Goal: Transaction & Acquisition: Purchase product/service

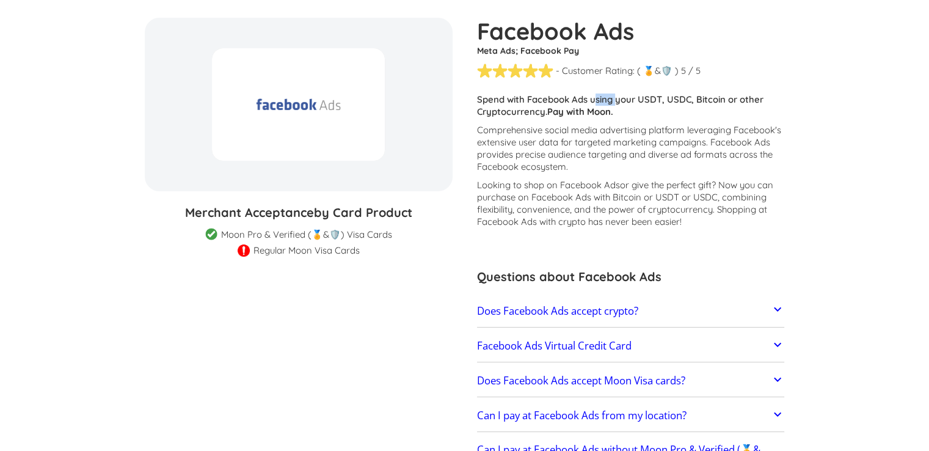
scroll to position [215, 0]
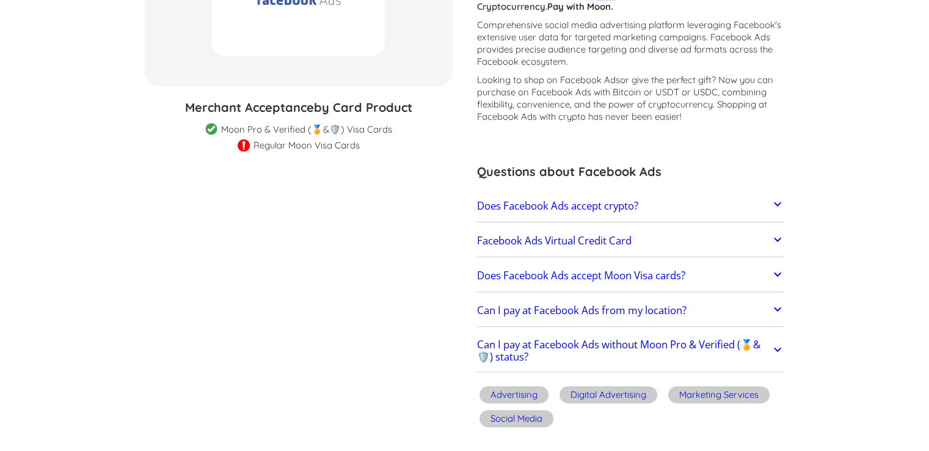
click at [645, 213] on link "Does Facebook Ads accept crypto?" at bounding box center [631, 206] width 308 height 26
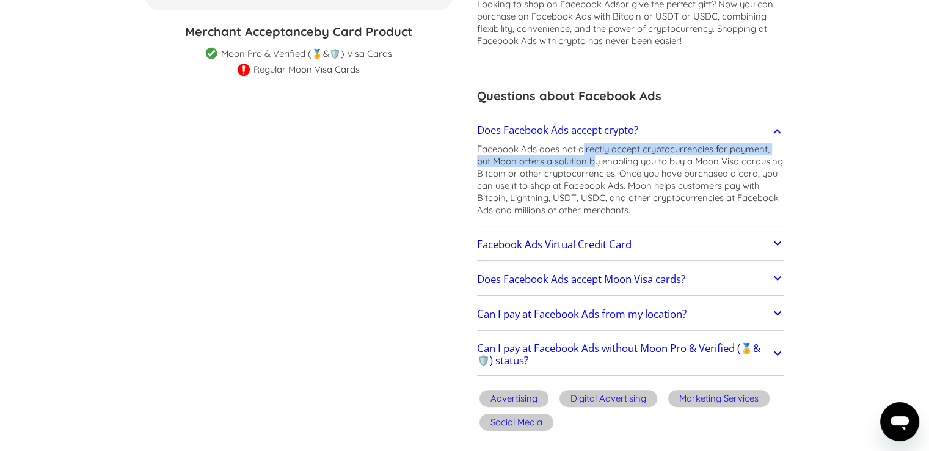
scroll to position [0, 0]
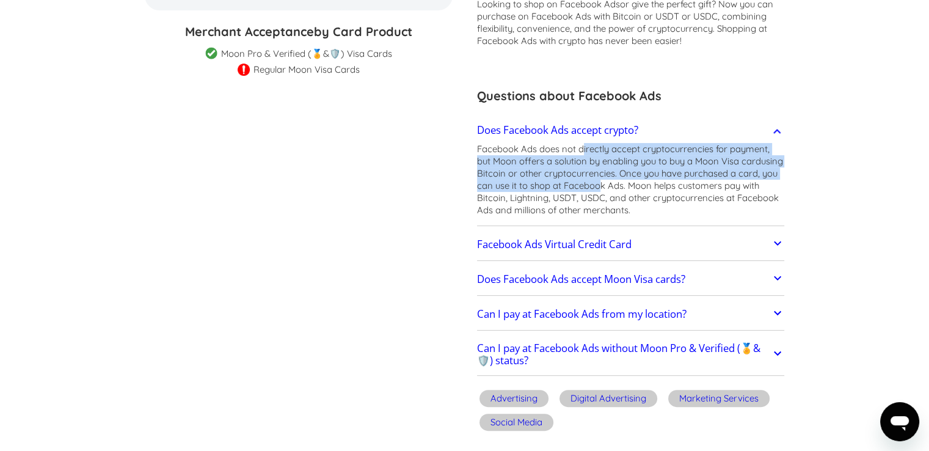
drag, startPoint x: 580, startPoint y: 153, endPoint x: 641, endPoint y: 184, distance: 68.6
click at [641, 184] on p "Facebook Ads does not directly accept cryptocurrencies for payment, but Moon of…" at bounding box center [631, 179] width 308 height 73
click at [634, 245] on link "Facebook Ads Virtual Credit Card" at bounding box center [631, 244] width 308 height 26
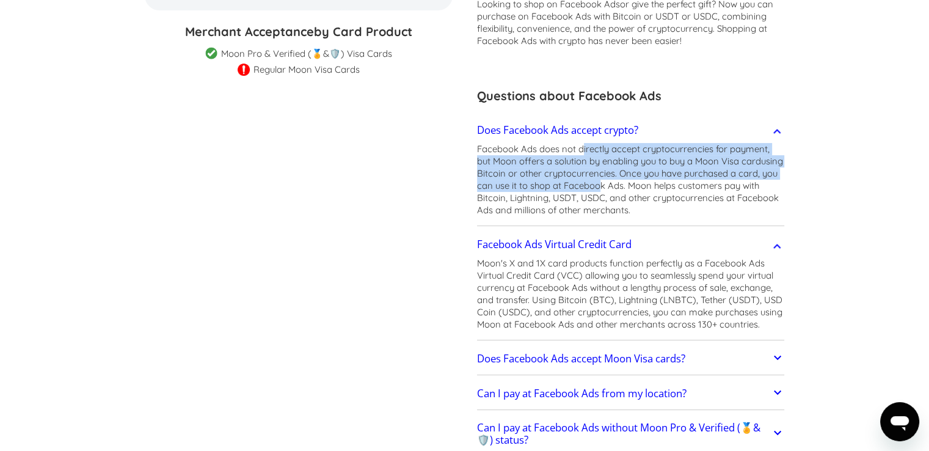
scroll to position [371, 0]
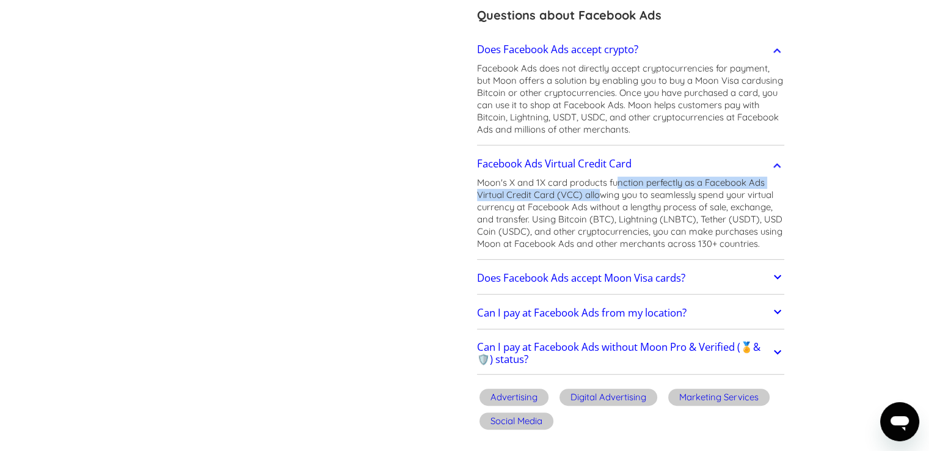
drag, startPoint x: 616, startPoint y: 178, endPoint x: 601, endPoint y: 200, distance: 26.8
click at [601, 200] on p "Moon's X and 1X card products function perfectly as a Facebook Ads Virtual Cred…" at bounding box center [631, 212] width 308 height 73
click at [600, 277] on h2 "Does Facebook Ads accept Moon Visa cards?" at bounding box center [581, 278] width 208 height 12
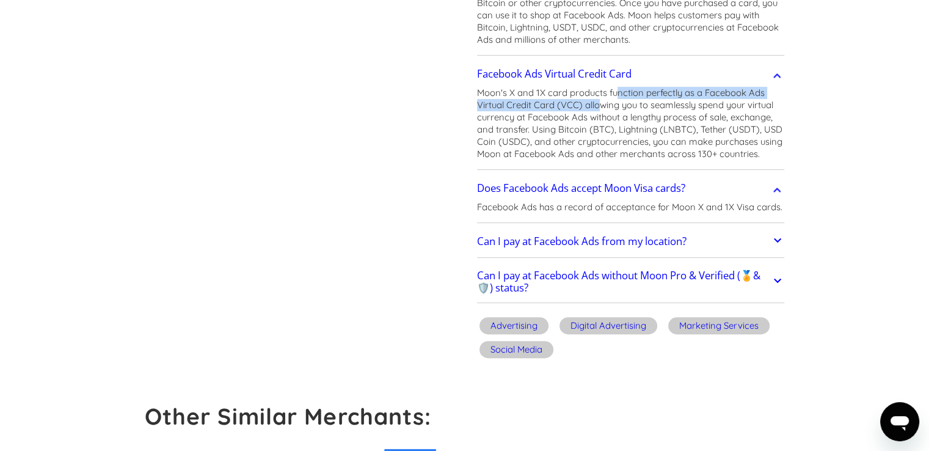
scroll to position [463, 0]
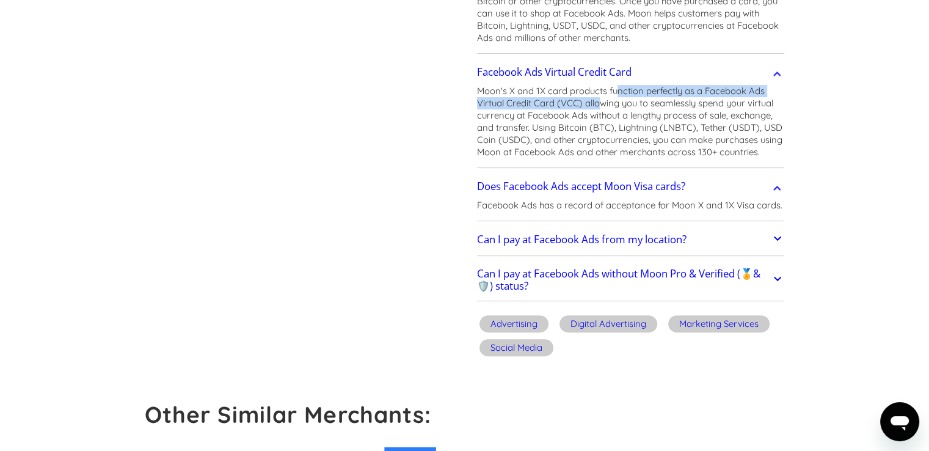
click at [614, 242] on h2 "Can I pay at Facebook Ads from my location?" at bounding box center [581, 239] width 209 height 12
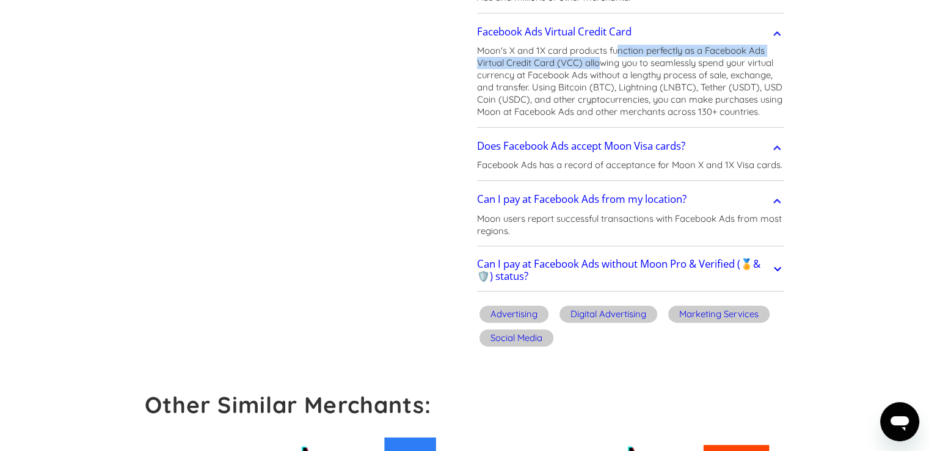
scroll to position [504, 0]
click at [616, 263] on h2 "Can I pay at Facebook Ads without Moon Pro & Verified (🏅&🛡️) status?" at bounding box center [624, 268] width 294 height 24
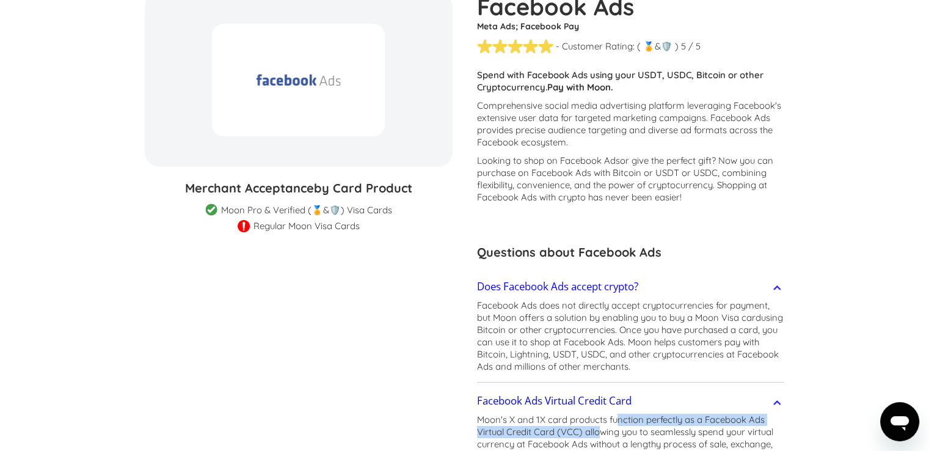
scroll to position [0, 0]
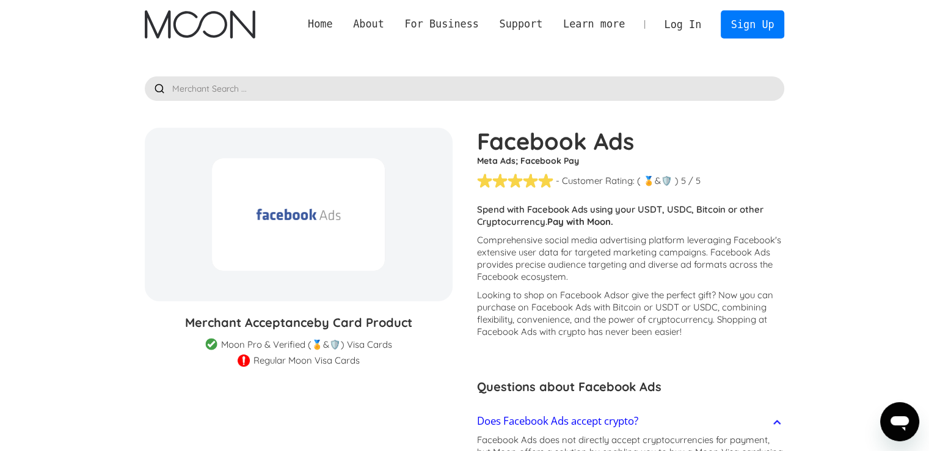
click at [696, 27] on link "Log In" at bounding box center [682, 24] width 57 height 27
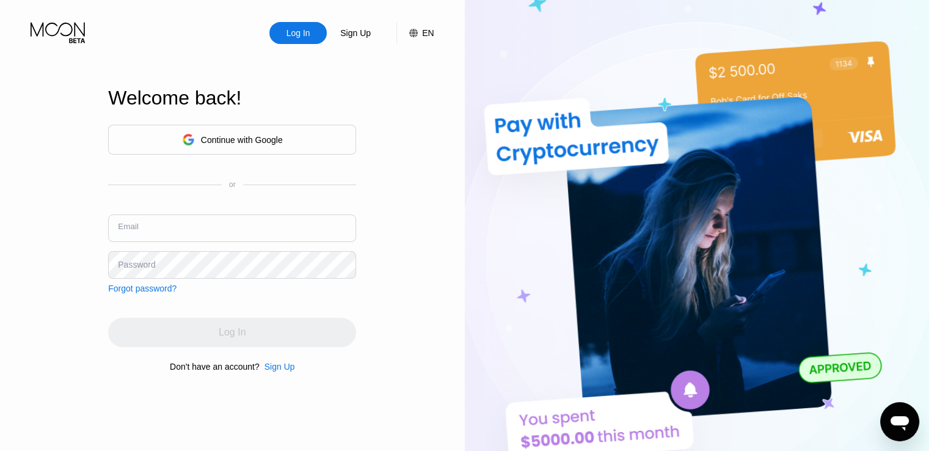
click at [227, 229] on input "text" at bounding box center [232, 227] width 248 height 27
type input "[EMAIL_ADDRESS][DOMAIN_NAME]"
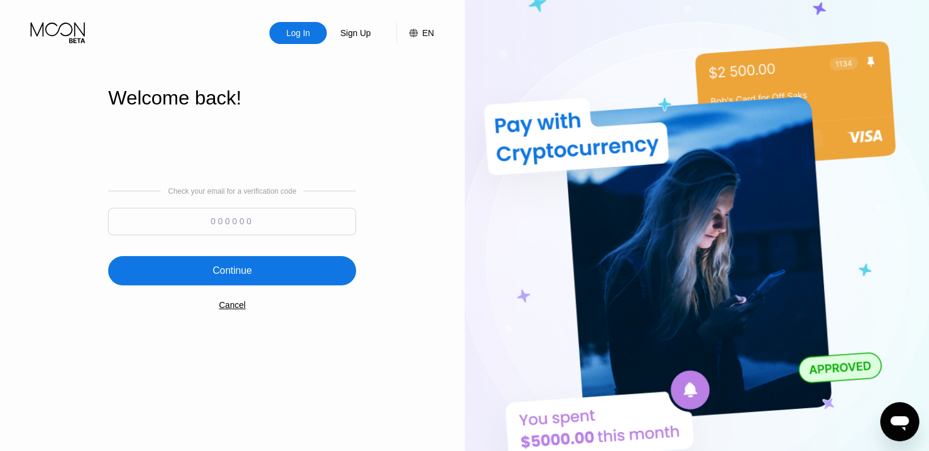
click at [227, 229] on input at bounding box center [232, 221] width 248 height 27
type input "326109"
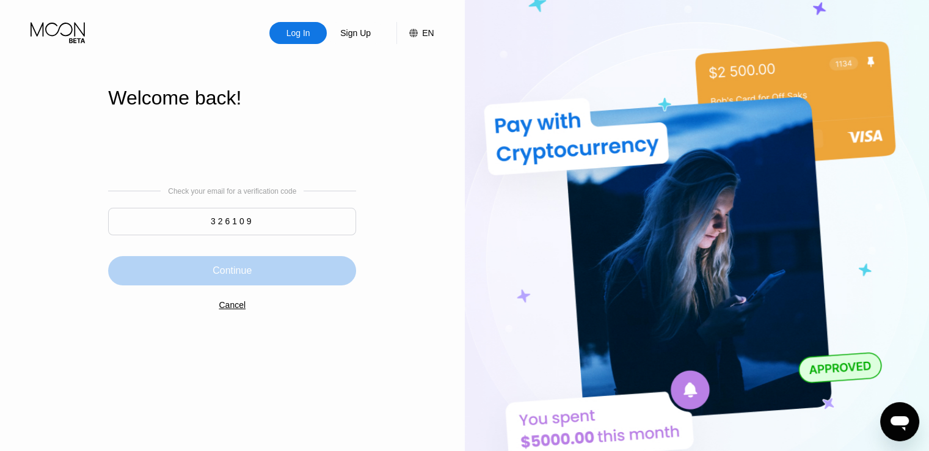
click at [253, 261] on div "Continue" at bounding box center [232, 270] width 248 height 29
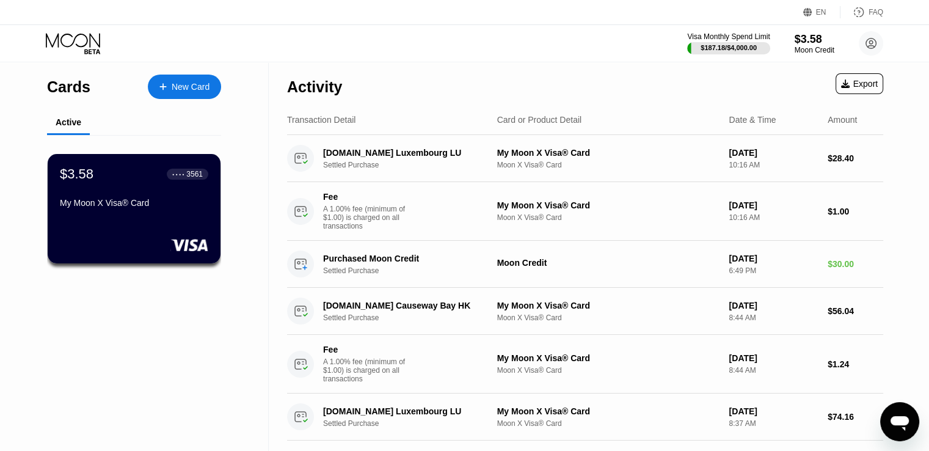
click at [67, 38] on icon at bounding box center [74, 43] width 57 height 21
click at [870, 38] on circle at bounding box center [871, 43] width 24 height 24
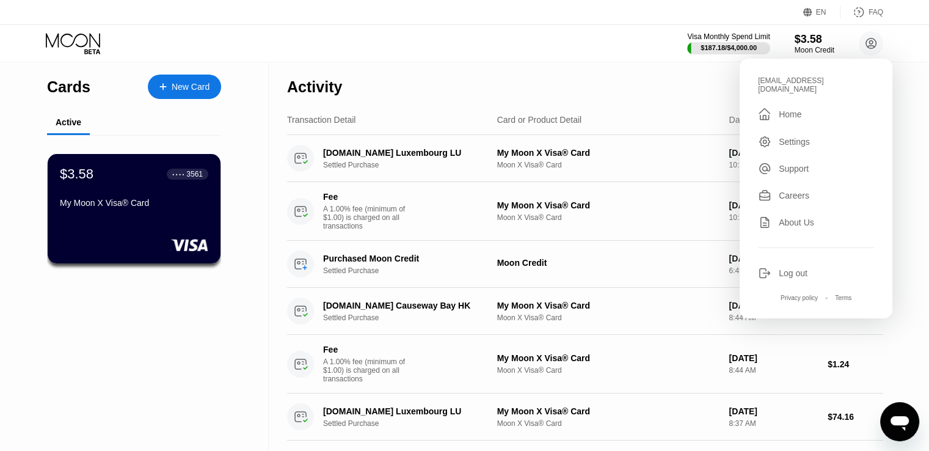
click at [794, 109] on div "Home" at bounding box center [790, 114] width 23 height 10
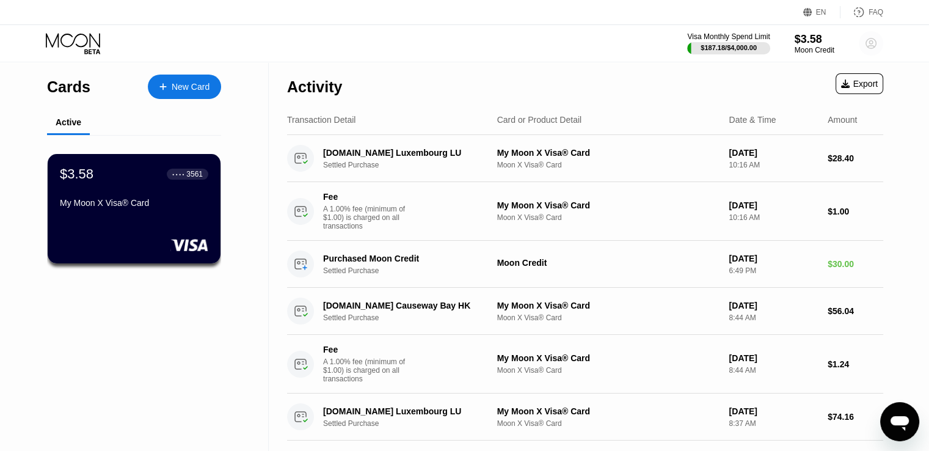
click at [872, 45] on circle at bounding box center [871, 43] width 24 height 24
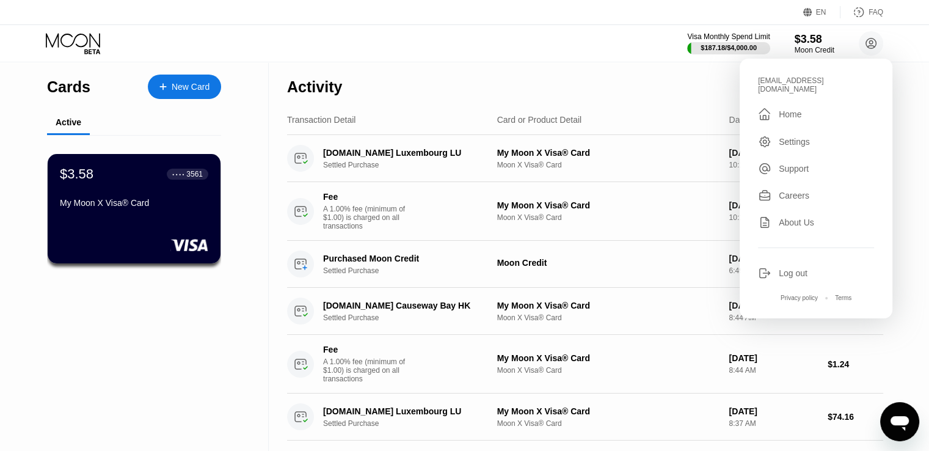
scroll to position [501, 0]
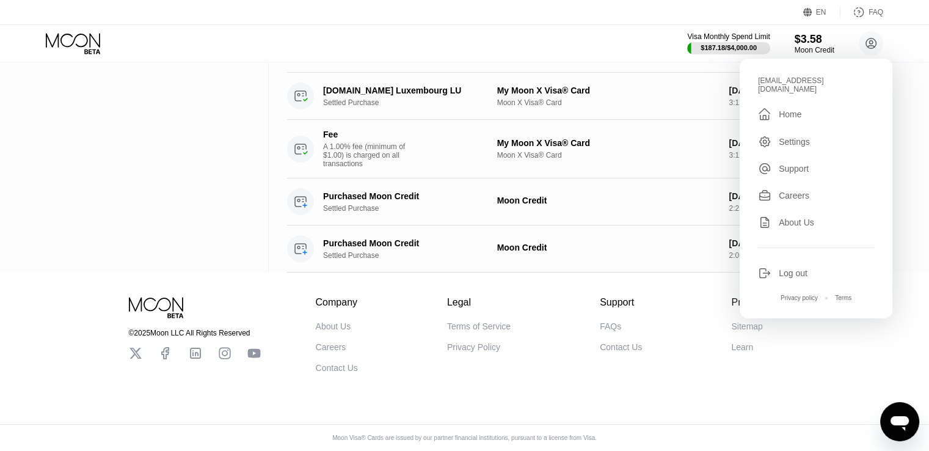
click at [711, 423] on div "© 2025 Moon LLC All Rights Reserved Company About Us Careers Contact Us Legal T…" at bounding box center [464, 361] width 929 height 178
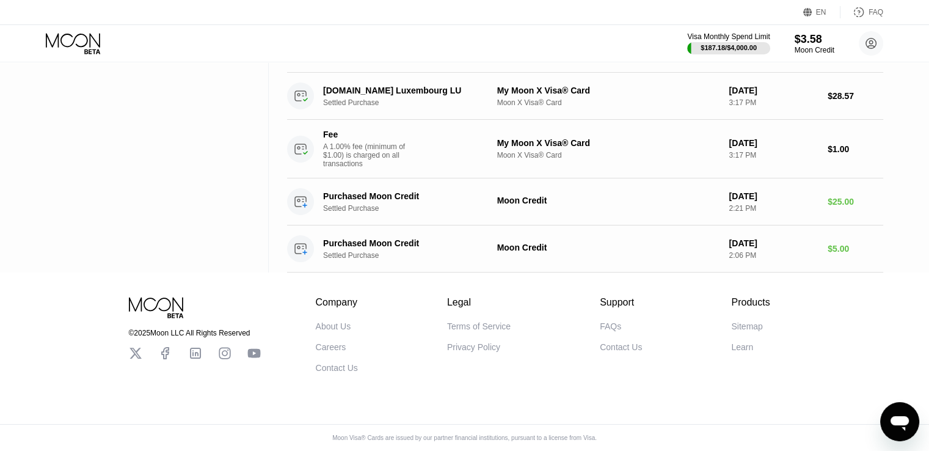
scroll to position [0, 0]
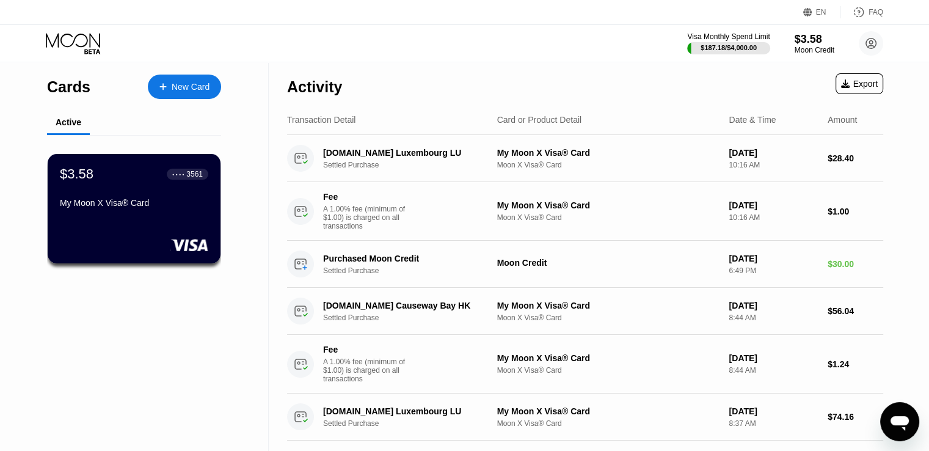
click at [205, 84] on div "New Card" at bounding box center [191, 87] width 38 height 10
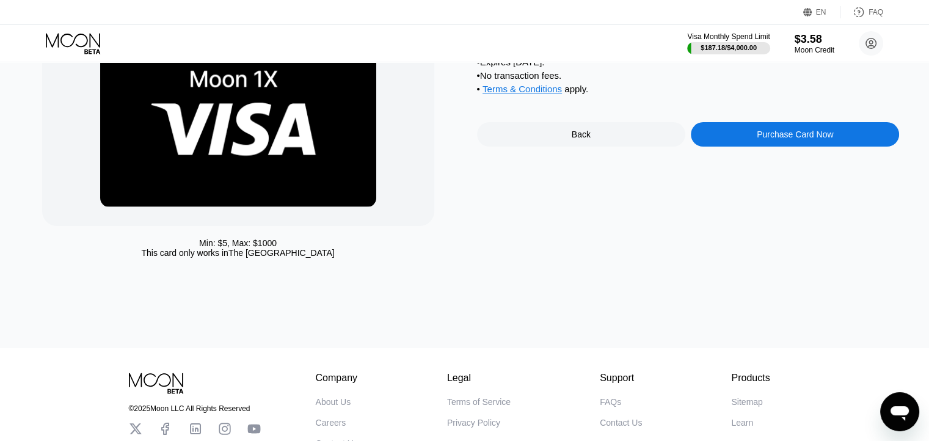
scroll to position [97, 0]
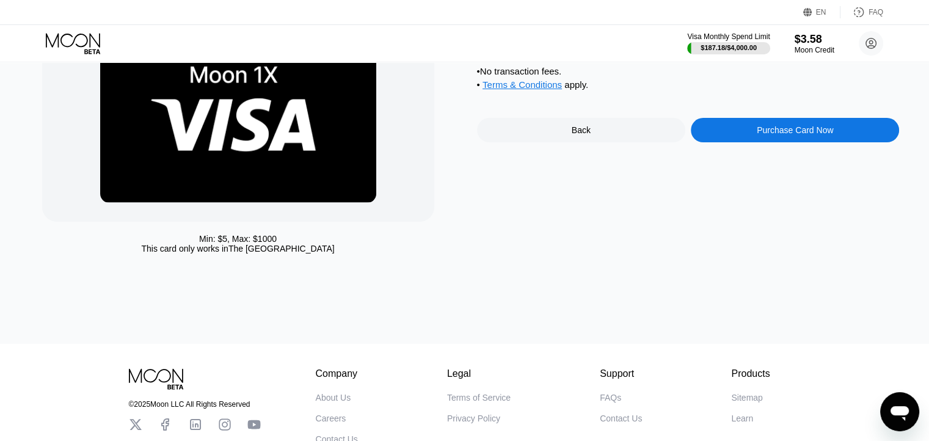
click at [818, 135] on div "Purchase Card Now" at bounding box center [795, 130] width 76 height 10
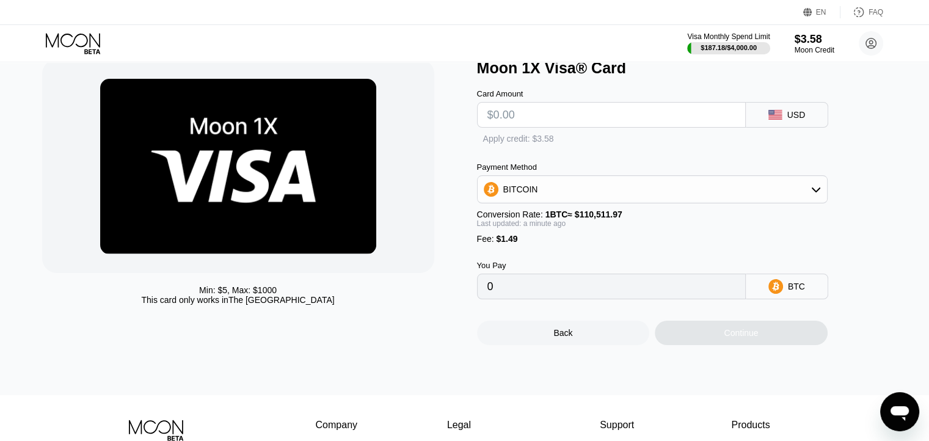
scroll to position [45, 0]
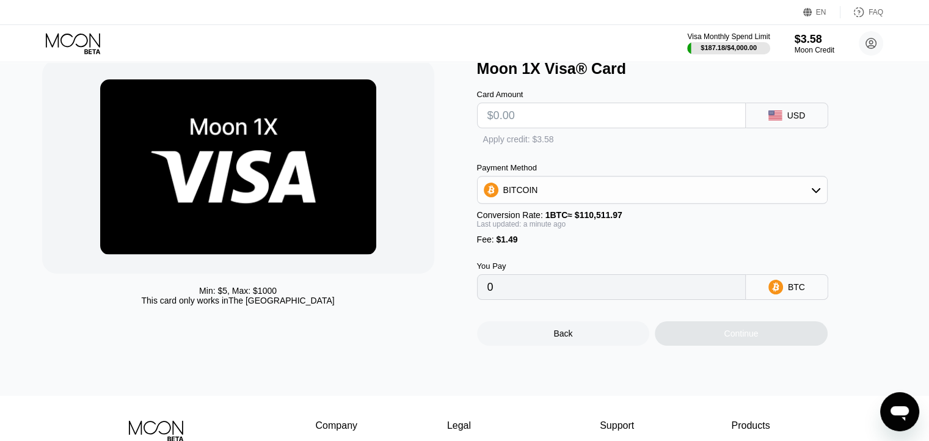
click at [733, 202] on div "BITCOIN" at bounding box center [652, 190] width 349 height 24
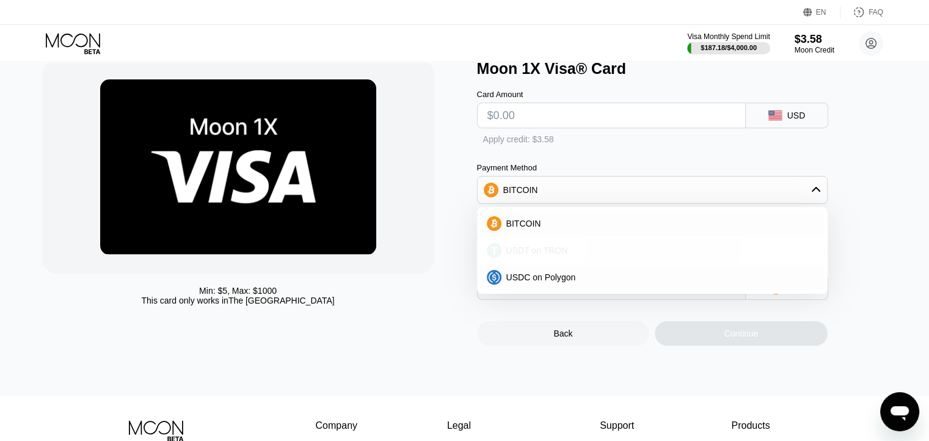
click at [565, 255] on div "USDT on TRON" at bounding box center [659, 250] width 316 height 10
type input "0.00"
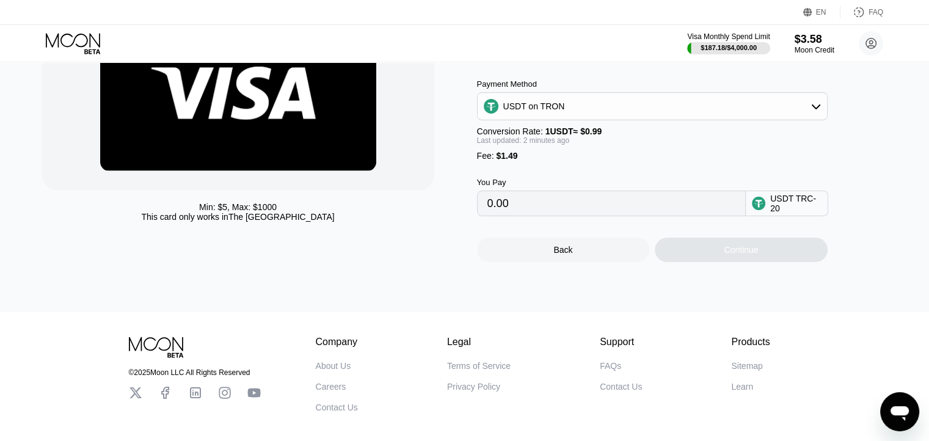
scroll to position [0, 0]
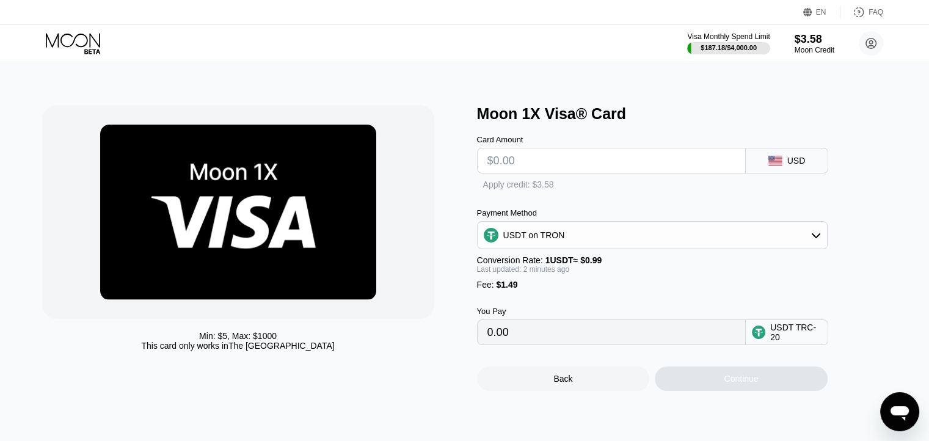
click at [669, 167] on input "text" at bounding box center [611, 160] width 248 height 24
type input "$3"
type input "4.54"
click at [639, 169] on input "$3" at bounding box center [611, 160] width 248 height 24
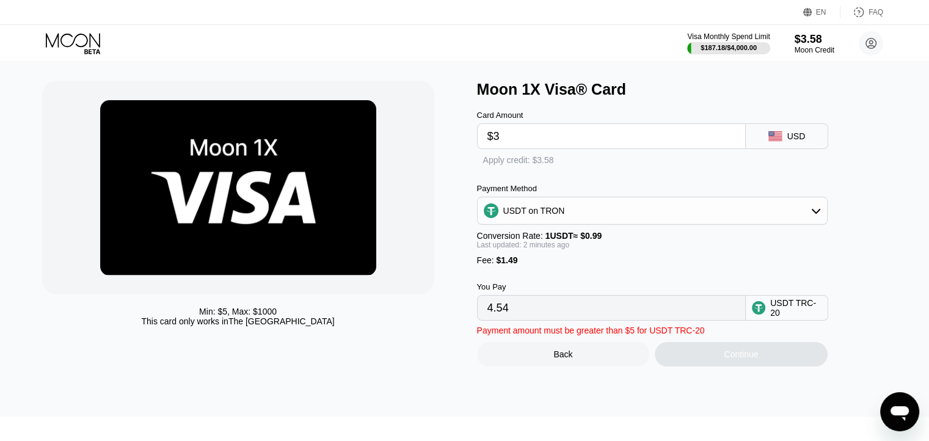
scroll to position [27, 0]
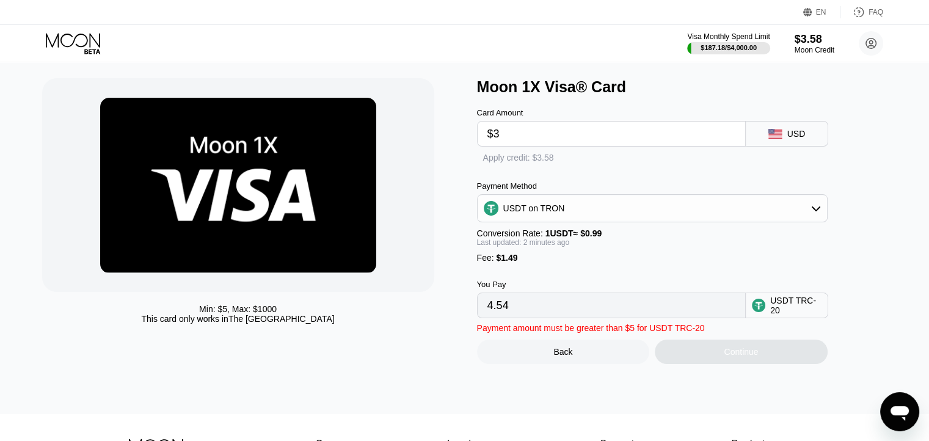
type input "$3"
click at [594, 310] on input "4.54" at bounding box center [611, 305] width 248 height 24
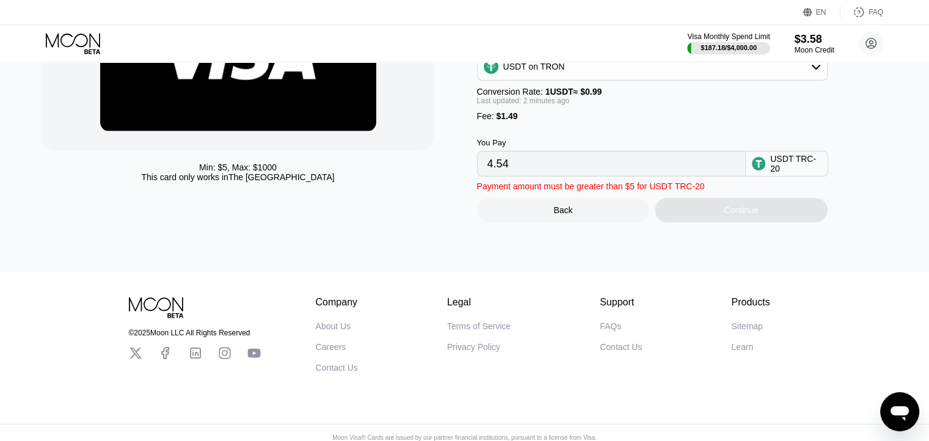
scroll to position [169, 0]
click at [425, 210] on div "Min: $ 5 , Max: $ 1000 This card only works in The United States" at bounding box center [253, 79] width 423 height 286
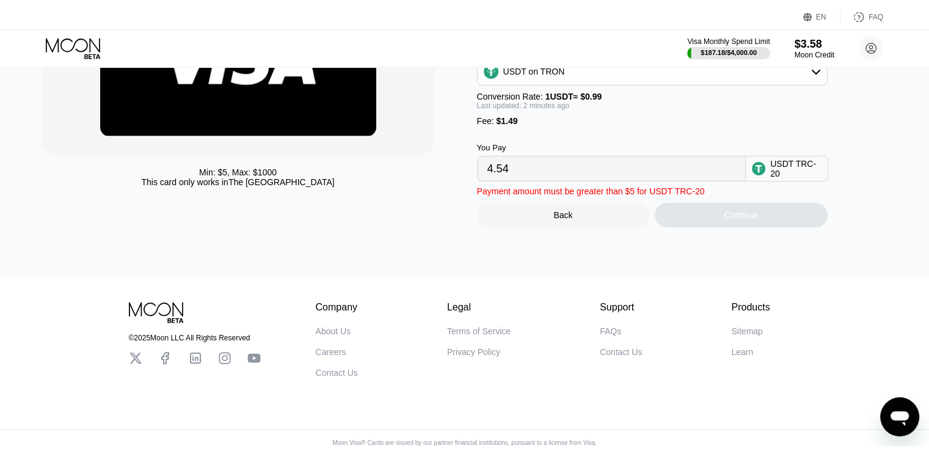
scroll to position [0, 0]
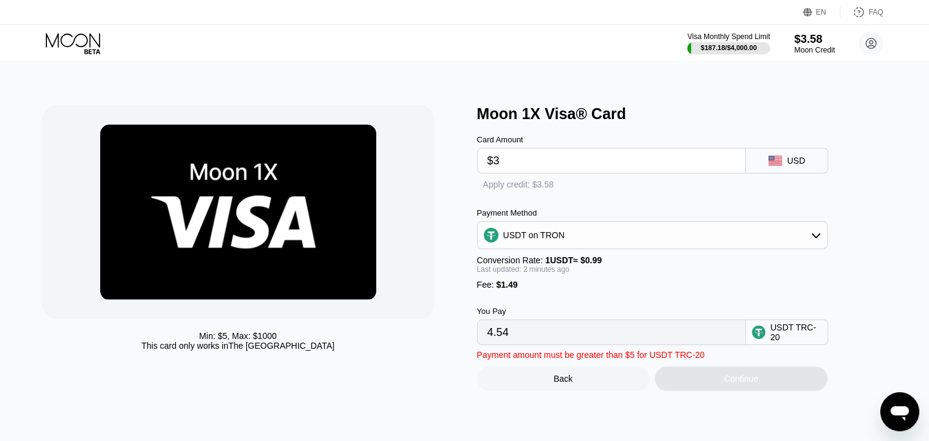
click at [826, 38] on div "$3.58" at bounding box center [814, 38] width 41 height 13
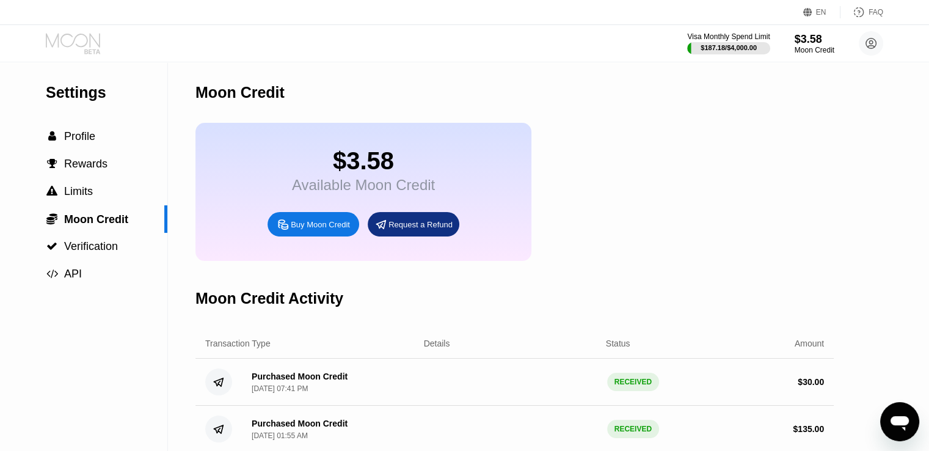
click at [85, 49] on icon at bounding box center [92, 51] width 16 height 5
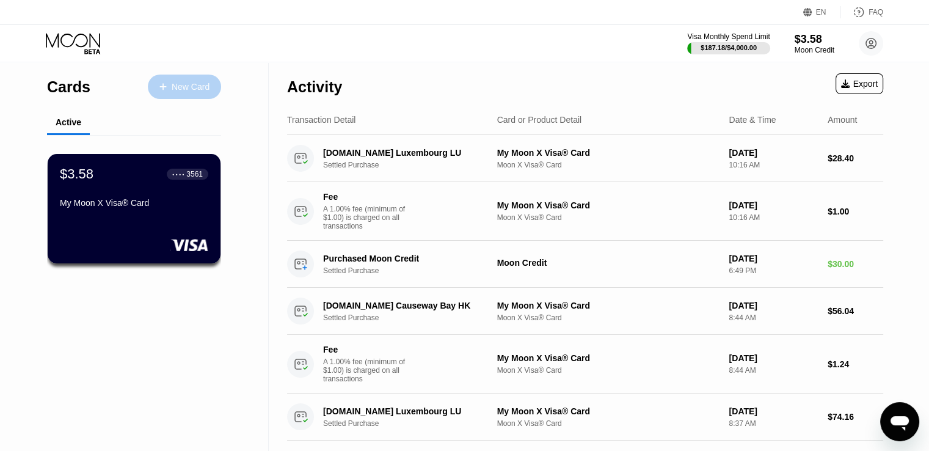
click at [193, 77] on div "New Card" at bounding box center [184, 87] width 73 height 24
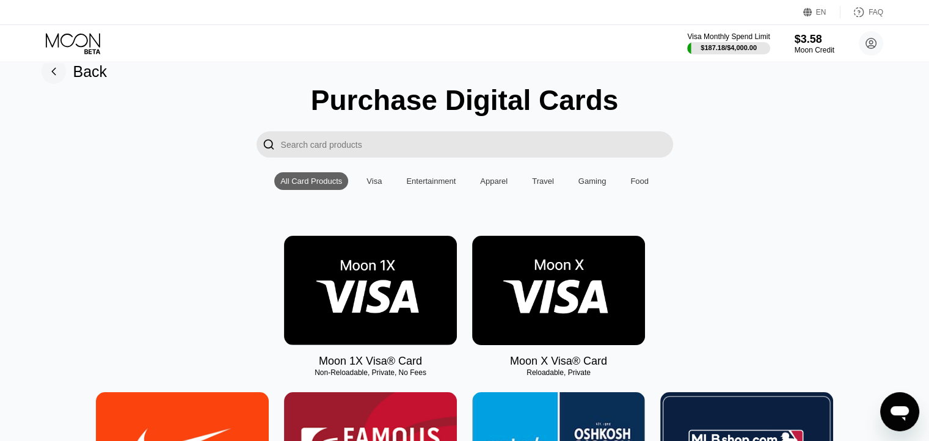
scroll to position [62, 0]
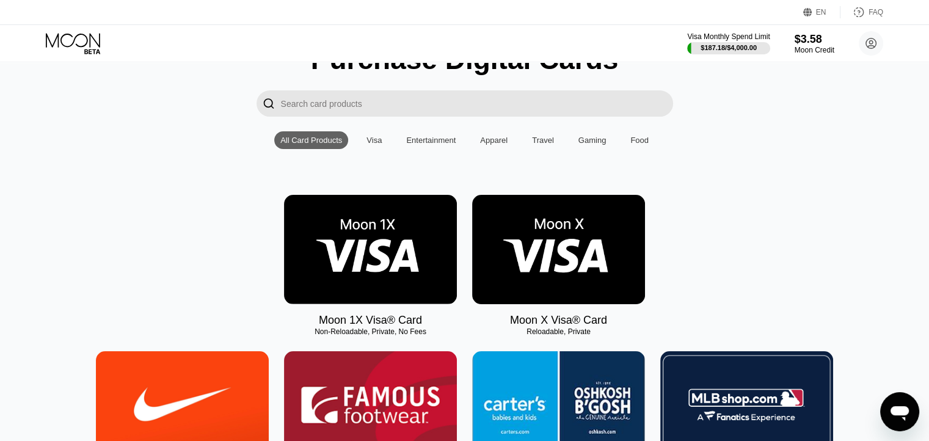
click at [426, 277] on img at bounding box center [370, 249] width 173 height 109
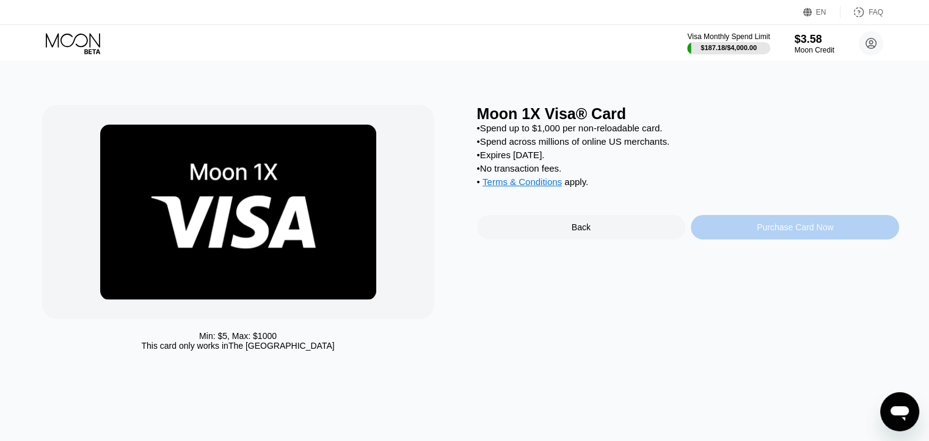
click at [740, 239] on div "Purchase Card Now" at bounding box center [795, 227] width 208 height 24
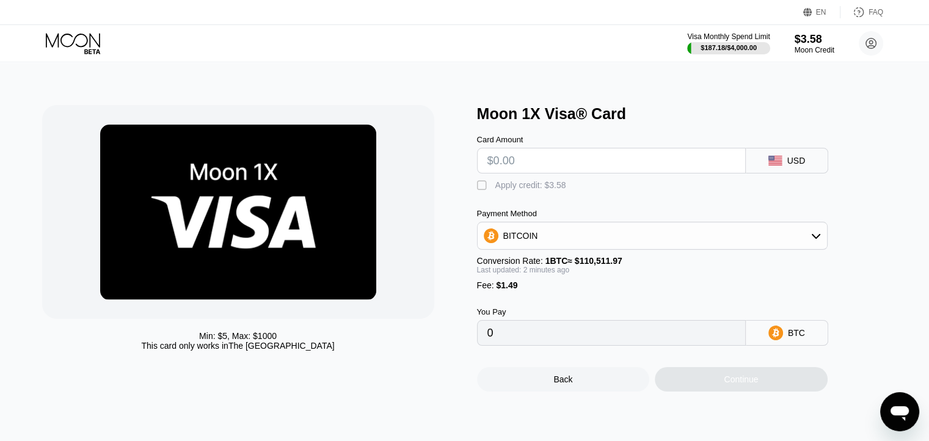
click at [478, 192] on div "" at bounding box center [483, 186] width 12 height 12
click at [529, 171] on input "text" at bounding box center [611, 160] width 248 height 24
type input "$5"
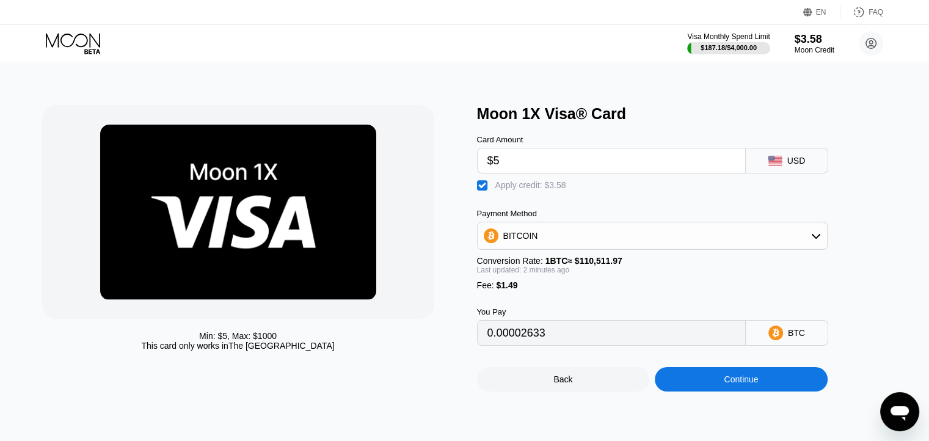
type input "0.00002633"
type input "$5"
click at [610, 144] on div "Card Amount" at bounding box center [611, 139] width 269 height 9
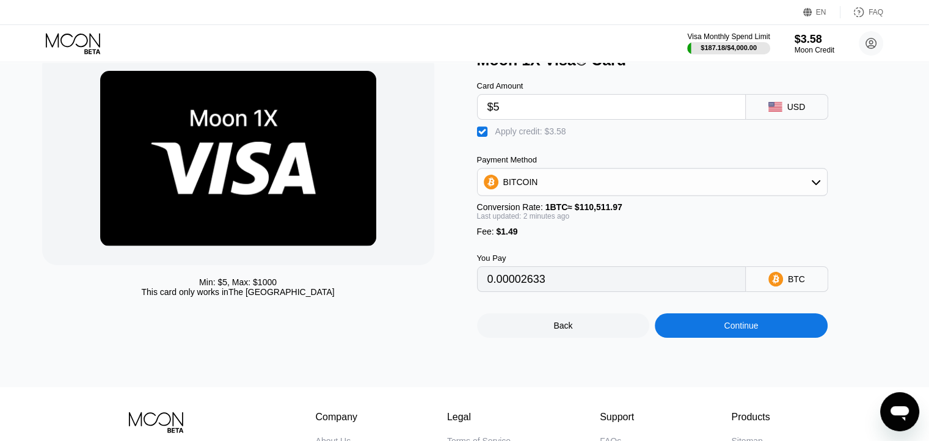
scroll to position [55, 0]
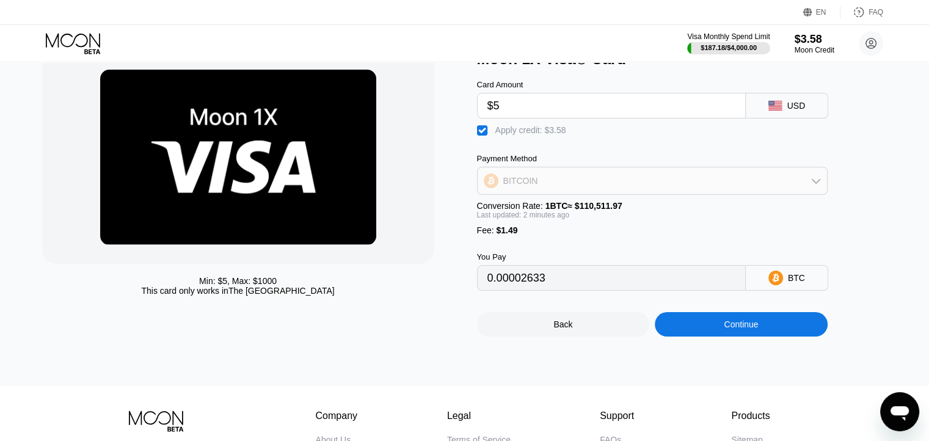
click at [610, 183] on div "BITCOIN" at bounding box center [652, 181] width 349 height 24
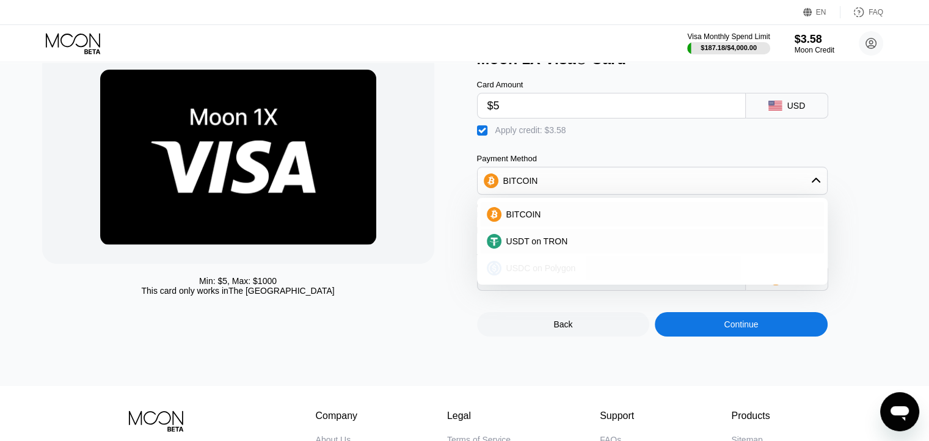
click at [548, 273] on span "USDC on Polygon" at bounding box center [541, 268] width 70 height 10
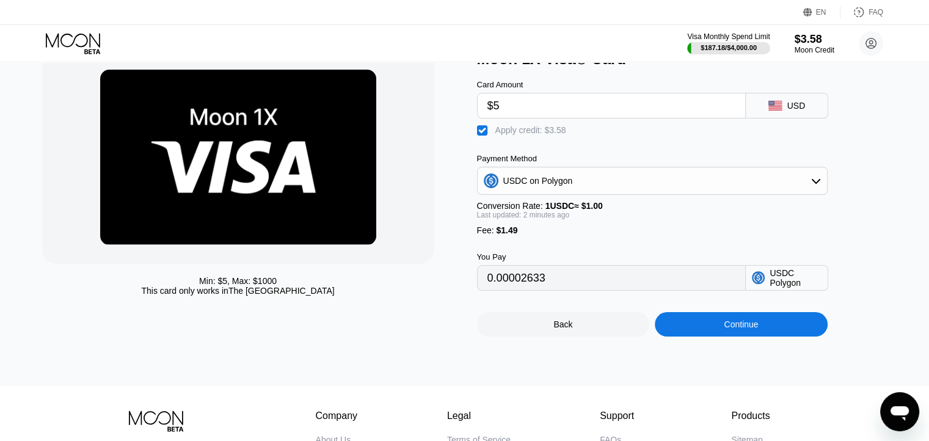
type input "2.91"
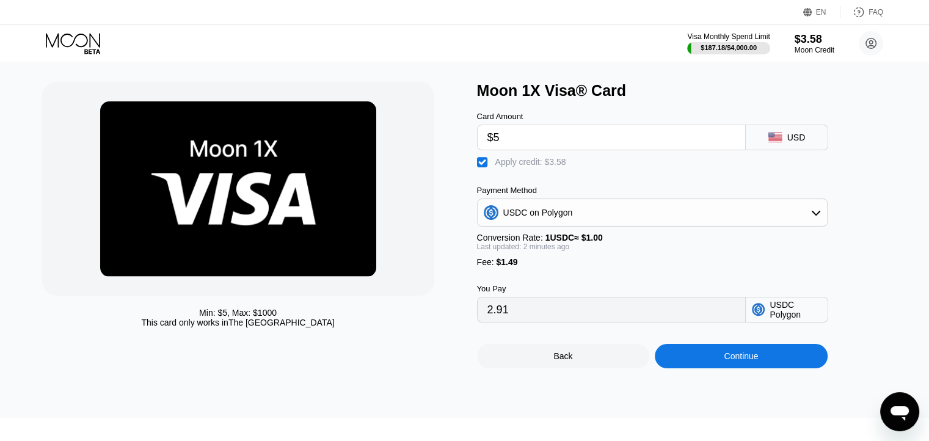
click at [554, 150] on input "$5" at bounding box center [611, 137] width 248 height 24
type input "$3"
type input "0.91"
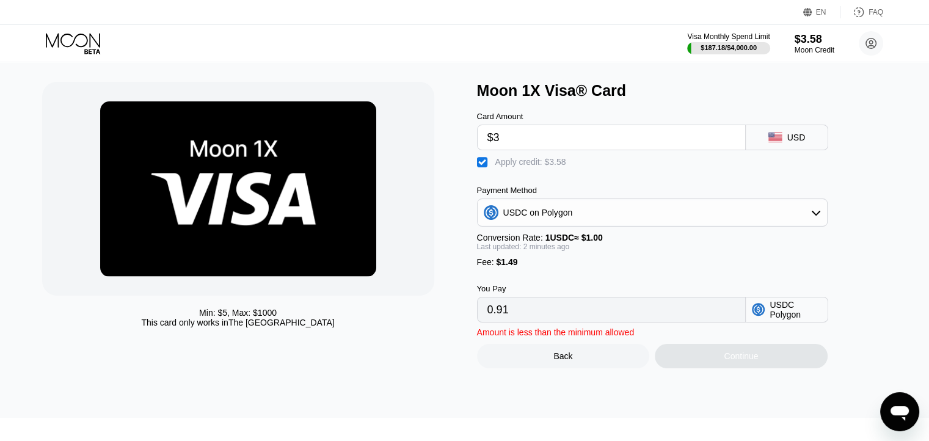
click at [565, 158] on div " Apply credit: $3.58" at bounding box center [672, 159] width 391 height 18
click at [547, 150] on input "$3" at bounding box center [611, 137] width 248 height 24
type input "$5"
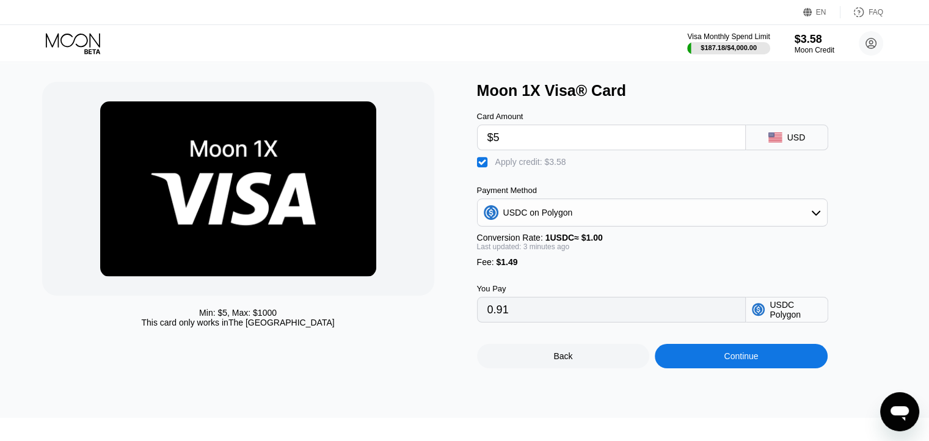
type input "2.91"
type input "$5"
click at [863, 167] on div " Apply credit: $3.58" at bounding box center [672, 159] width 391 height 18
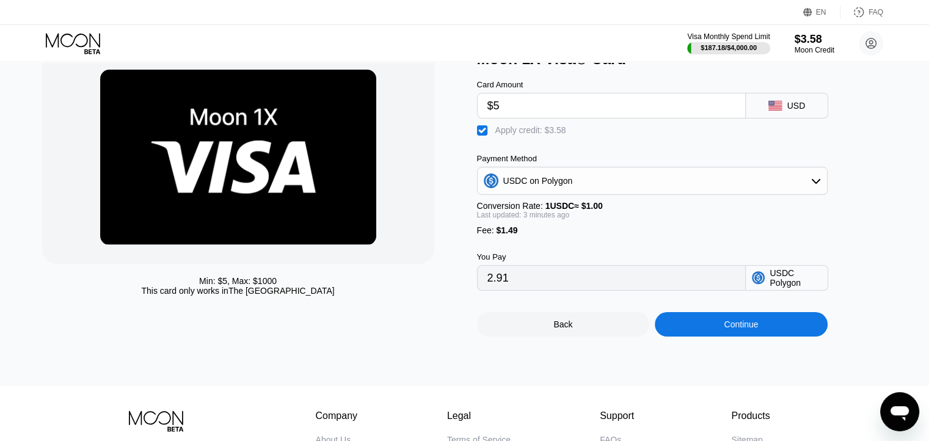
scroll to position [56, 0]
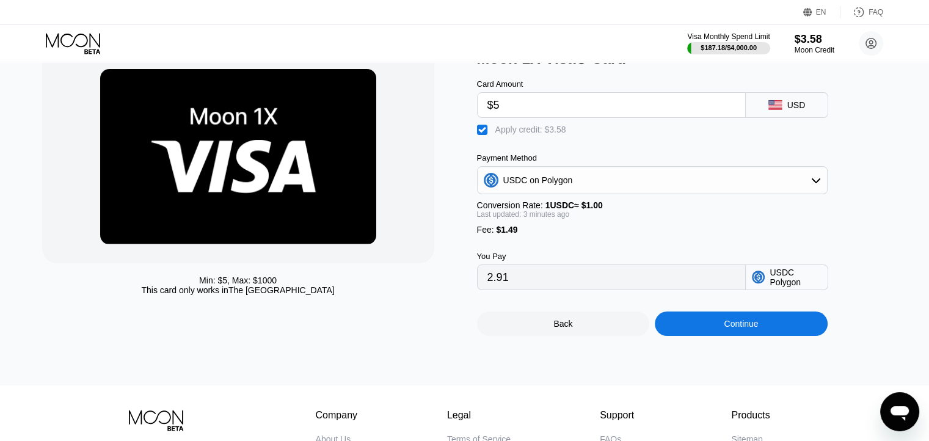
click at [487, 136] on div "" at bounding box center [483, 130] width 12 height 12
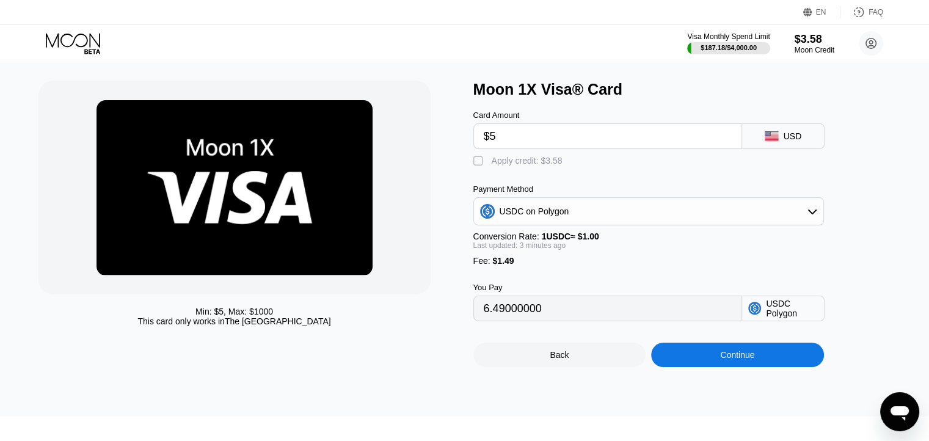
scroll to position [24, 4]
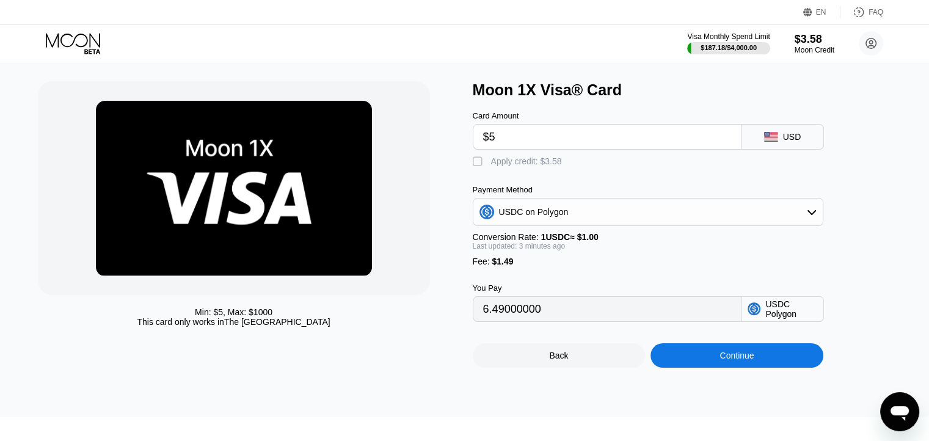
click at [886, 218] on div "Moon 1X Visa® Card Card Amount $5 USD  Apply credit: $3.58 Payment Method USDC…" at bounding box center [684, 224] width 423 height 286
click at [663, 224] on div "USDC on Polygon" at bounding box center [647, 212] width 349 height 24
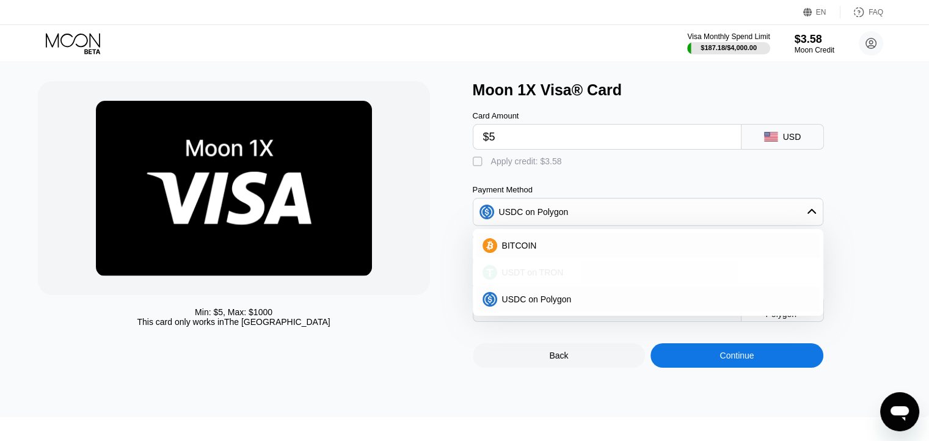
click at [563, 271] on div "USDT on TRON" at bounding box center [647, 272] width 343 height 24
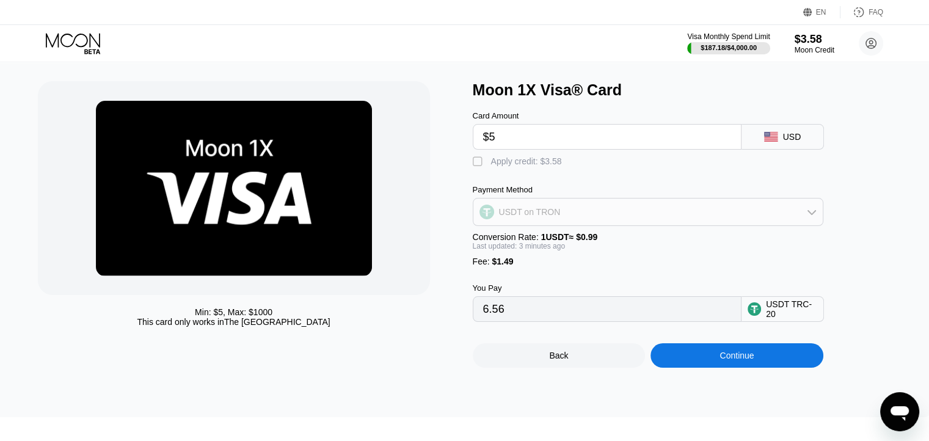
click at [579, 211] on div "USDT on TRON" at bounding box center [647, 212] width 349 height 24
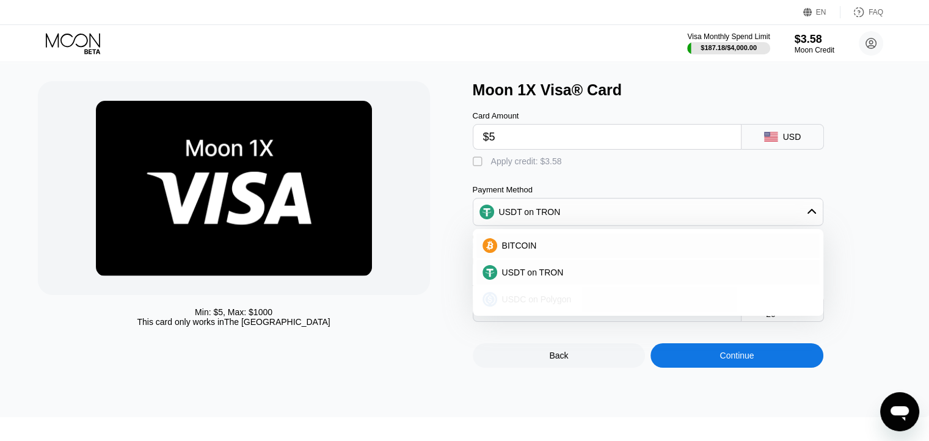
click at [542, 299] on div "USDC on Polygon" at bounding box center [647, 299] width 343 height 24
type input "6.49000000"
